Goal: Complete application form

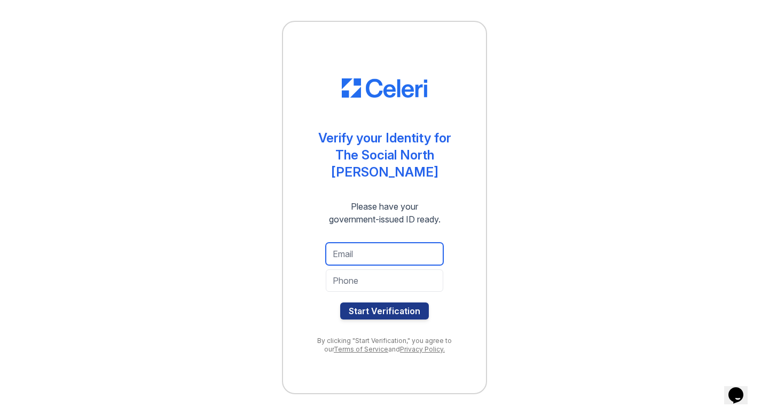
click at [361, 244] on input "email" at bounding box center [384, 254] width 117 height 22
type input "[PERSON_NAME][EMAIL_ADDRESS][PERSON_NAME][DOMAIN_NAME]"
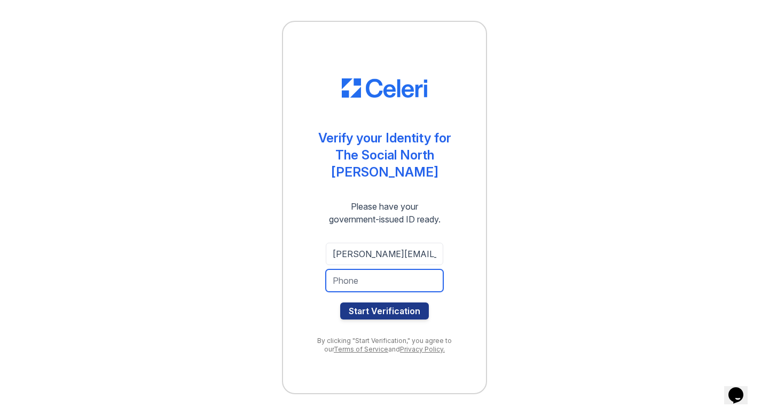
click at [379, 279] on input "tel" at bounding box center [384, 281] width 117 height 22
type input "4753373441"
click at [340, 303] on button "Start Verification" at bounding box center [384, 311] width 89 height 17
